Goal: Book appointment/travel/reservation

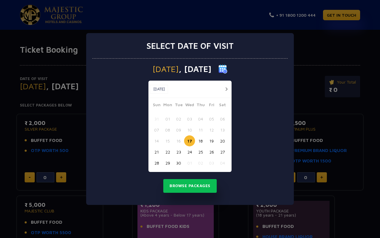
click at [227, 70] on img at bounding box center [223, 68] width 9 height 9
click at [227, 71] on img at bounding box center [223, 68] width 9 height 9
click at [225, 87] on button "button" at bounding box center [226, 88] width 7 height 7
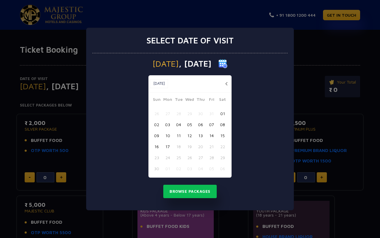
click at [158, 135] on button "09" at bounding box center [156, 135] width 11 height 11
click at [185, 193] on button "Browse Packages" at bounding box center [189, 191] width 53 height 14
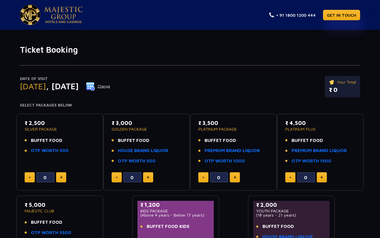
click at [110, 86] on button "Change" at bounding box center [98, 86] width 25 height 10
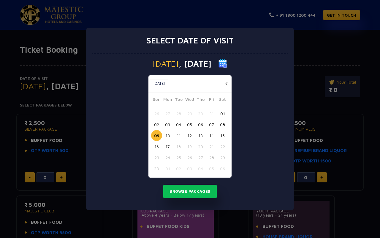
click at [167, 133] on button "10" at bounding box center [167, 135] width 11 height 11
click at [175, 189] on button "Browse Packages" at bounding box center [189, 191] width 53 height 14
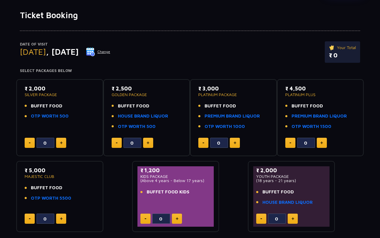
scroll to position [34, 0]
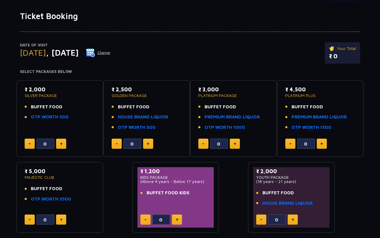
click at [64, 144] on button at bounding box center [61, 143] width 10 height 10
type input "3"
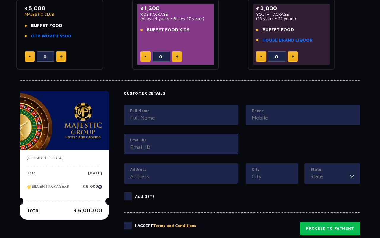
scroll to position [195, 0]
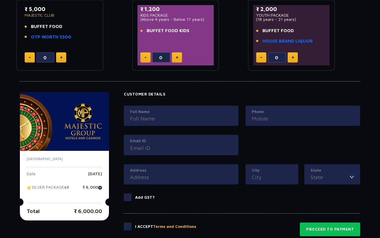
click at [162, 224] on button "Terms and Conditions" at bounding box center [174, 226] width 43 height 6
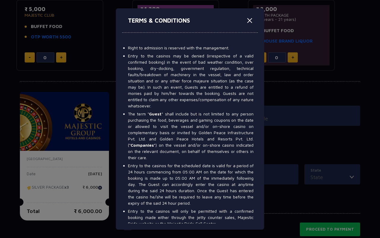
click at [248, 20] on button "Close" at bounding box center [250, 21] width 10 height 10
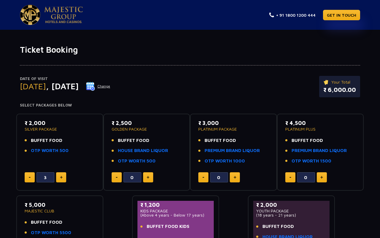
scroll to position [0, 0]
